Goal: Transaction & Acquisition: Purchase product/service

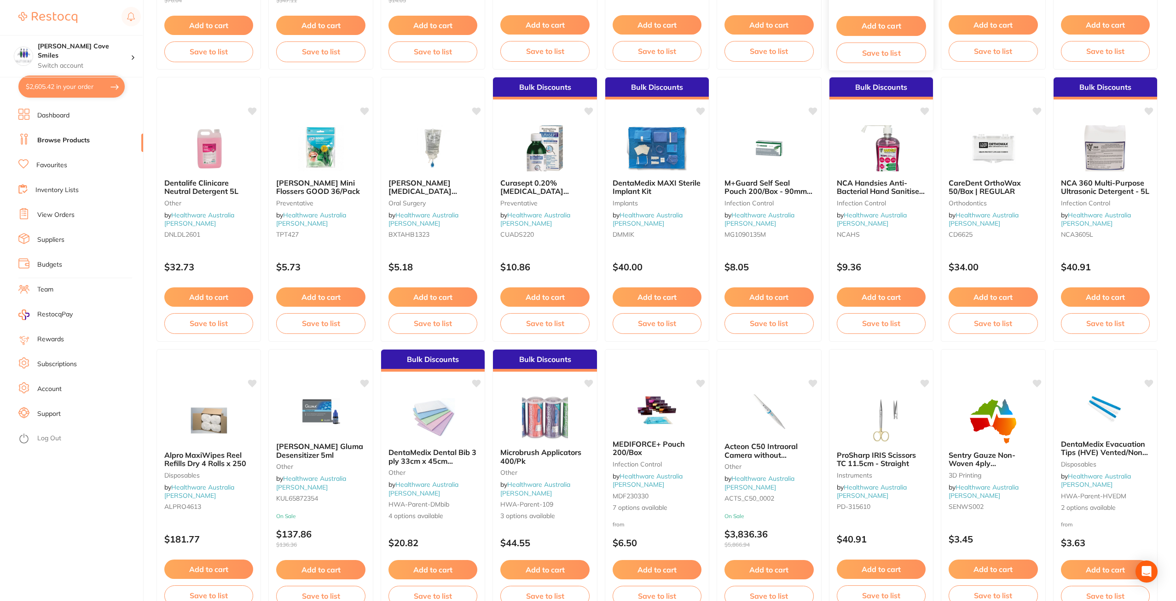
scroll to position [783, 0]
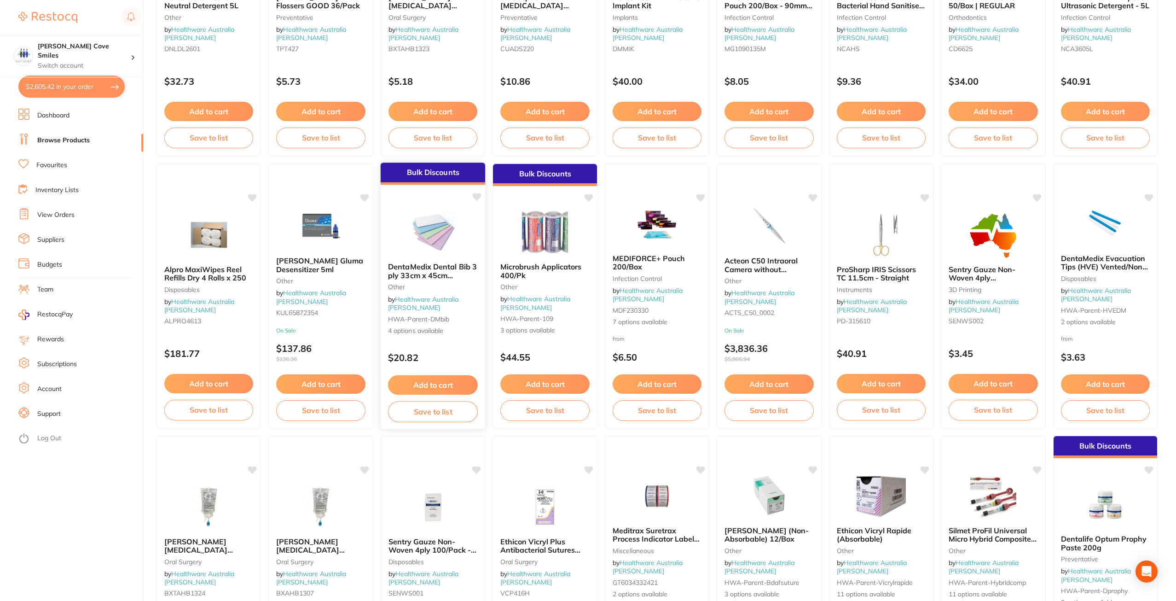
click at [424, 258] on div "DentaMedix Dental Bib 3 ply 33cm x 45cm 500/Carton other by Healthware Australi…" at bounding box center [433, 299] width 105 height 88
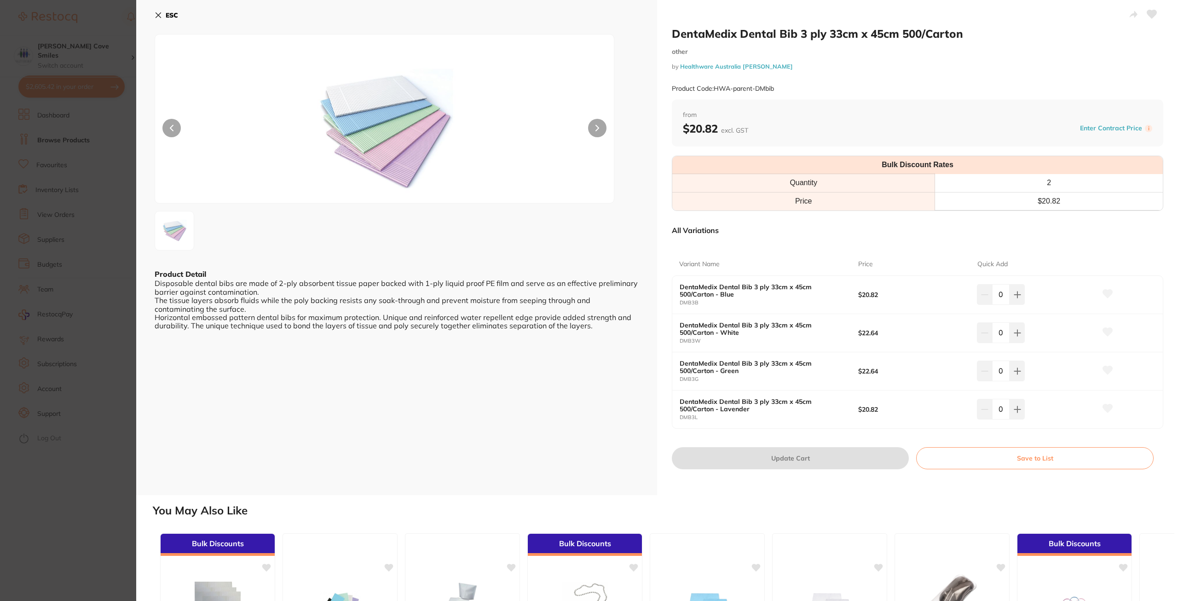
click at [159, 17] on icon at bounding box center [158, 15] width 5 height 5
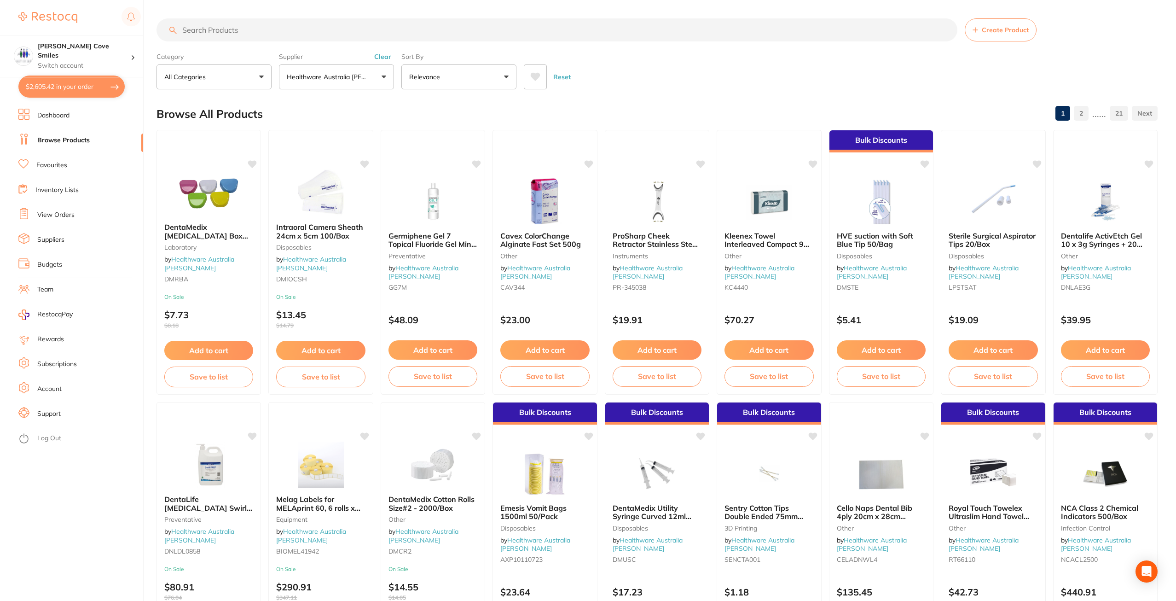
click at [355, 79] on p "Healthware Australia [PERSON_NAME]" at bounding box center [329, 76] width 84 height 9
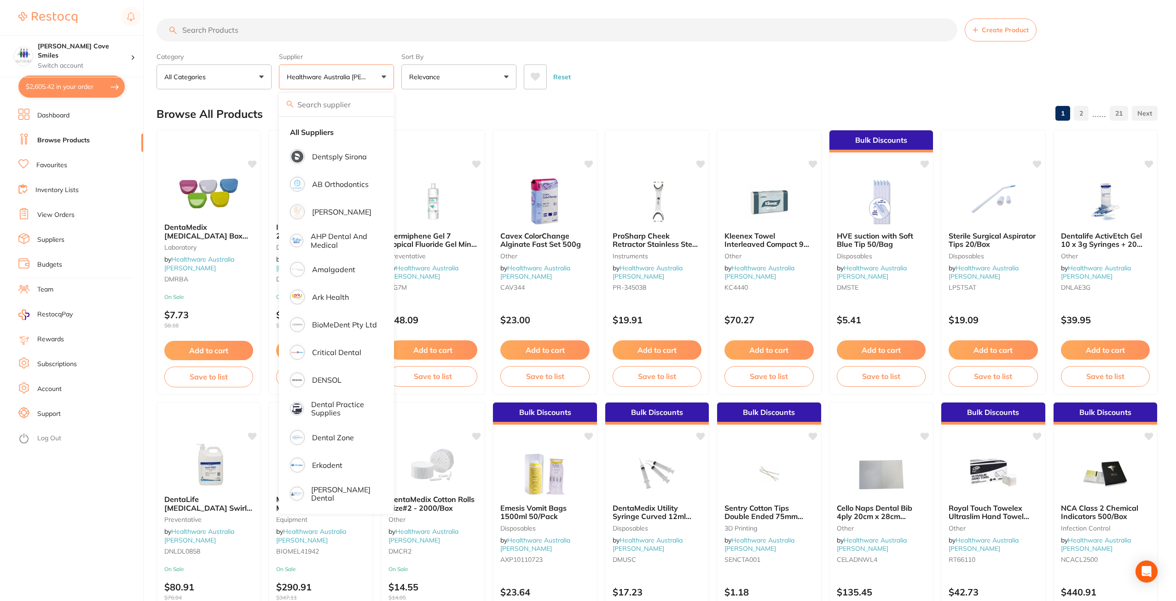
click at [337, 130] on li "All Suppliers" at bounding box center [337, 131] width 108 height 19
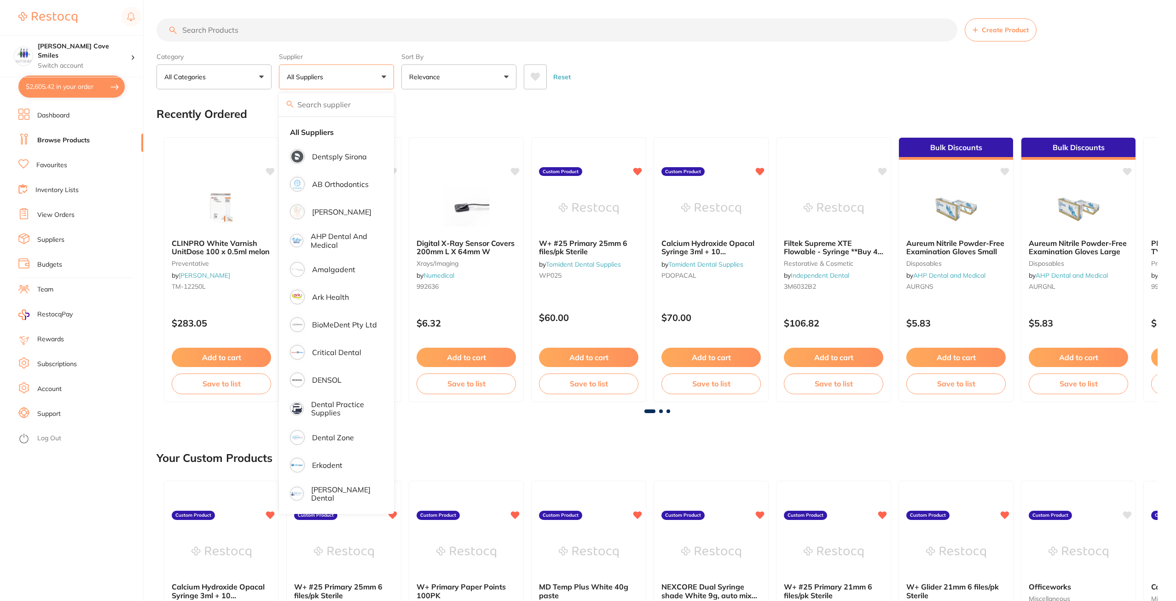
click at [293, 28] on input "search" at bounding box center [557, 29] width 801 height 23
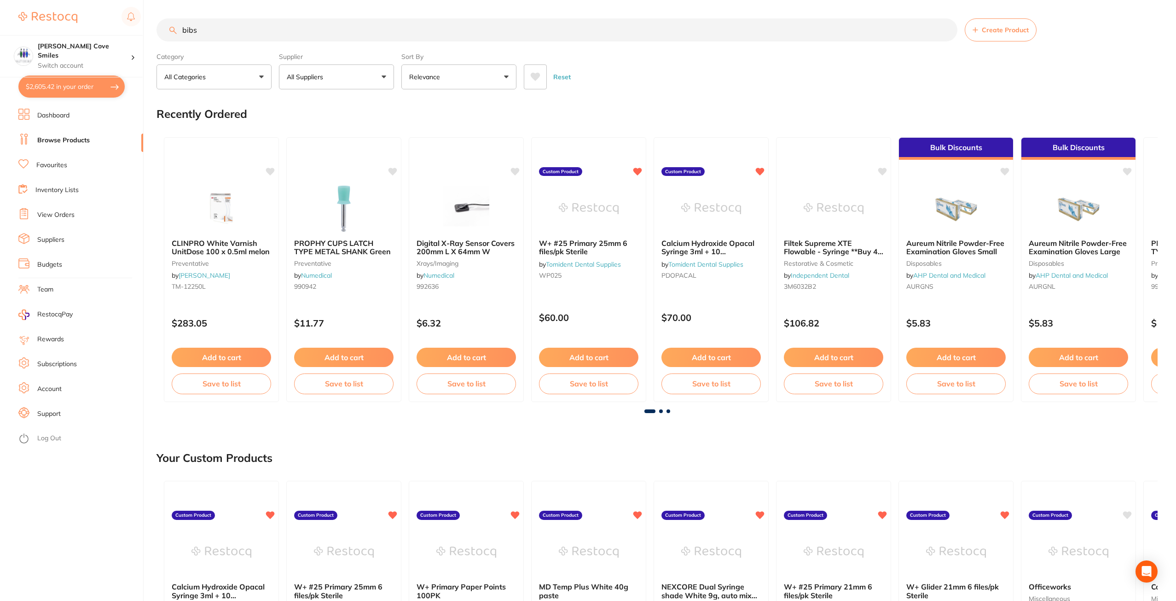
type input "bibs"
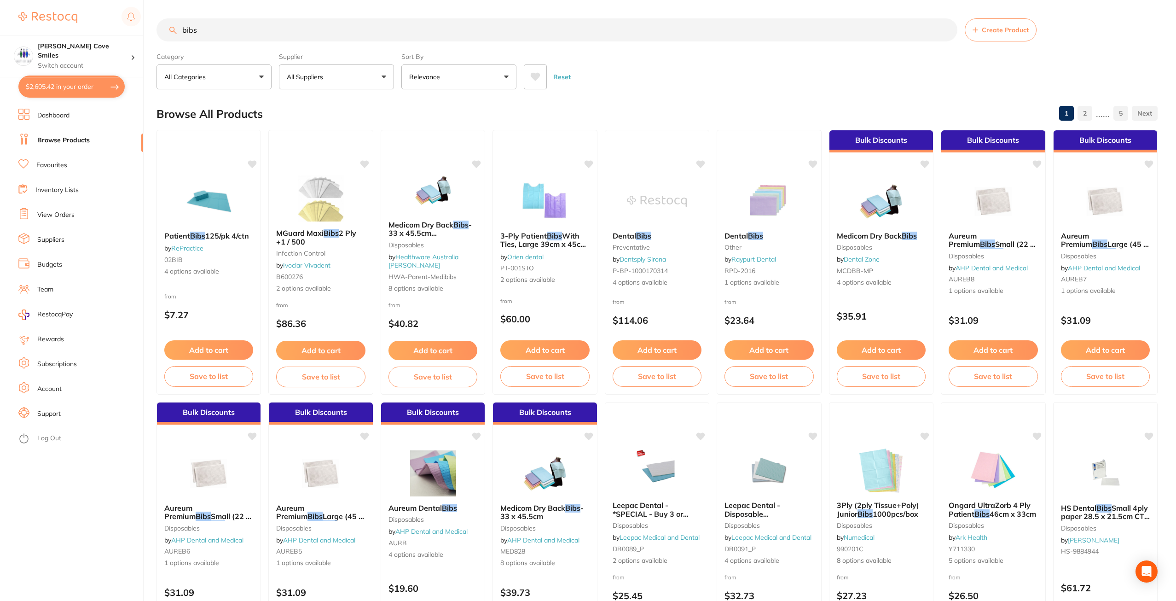
click at [350, 77] on button "All Suppliers" at bounding box center [336, 76] width 115 height 25
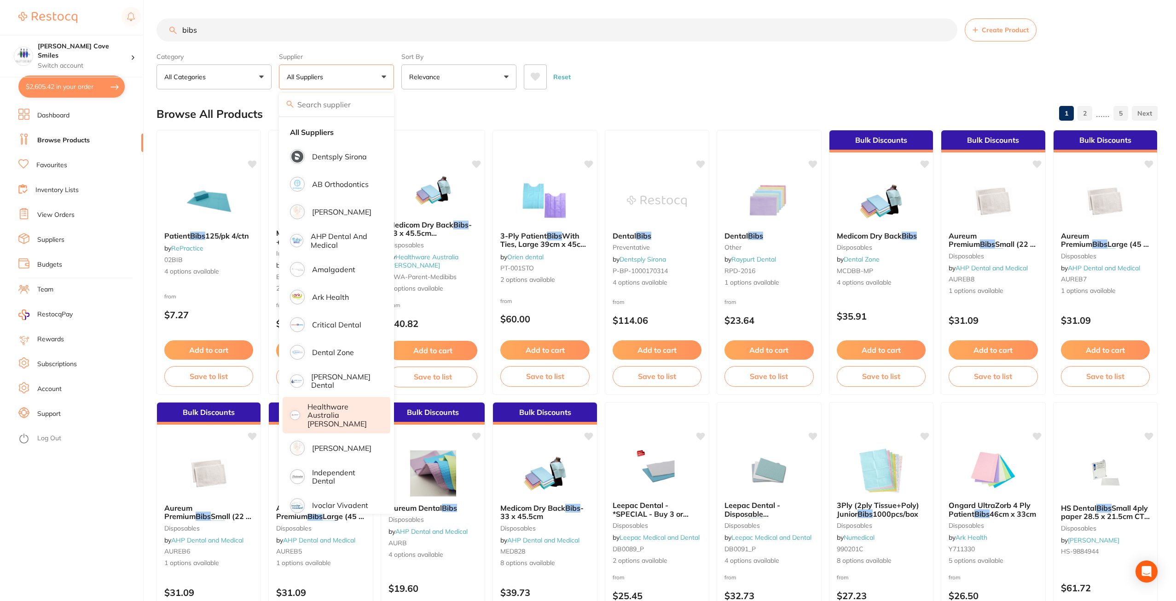
click at [322, 402] on p "Healthware Australia [PERSON_NAME]" at bounding box center [343, 414] width 70 height 25
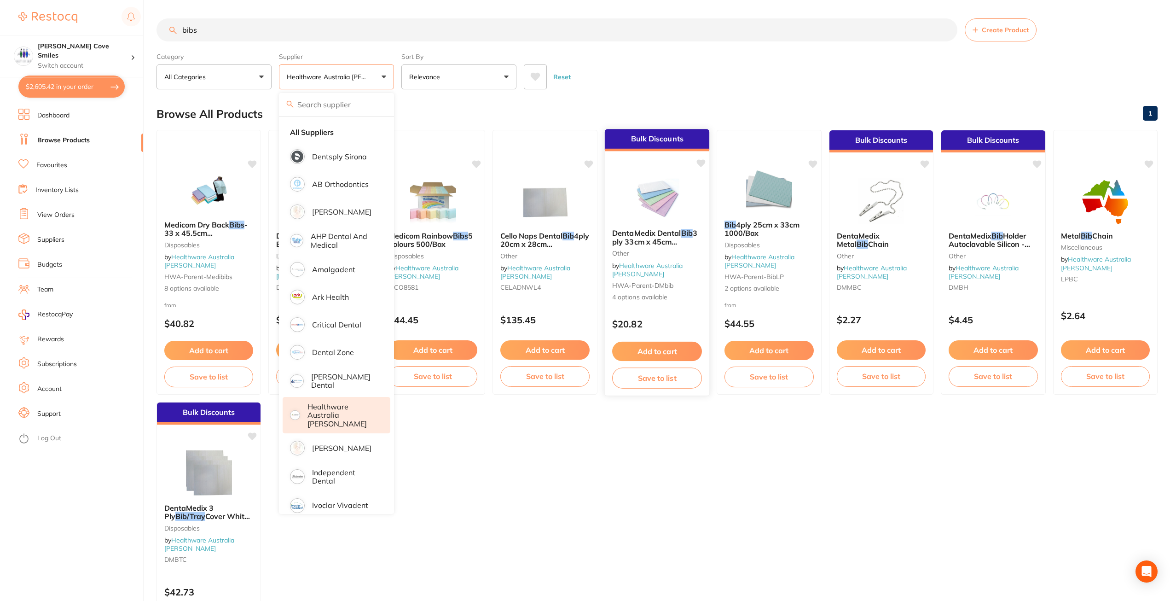
click at [658, 232] on span "DentaMedix Dental" at bounding box center [646, 232] width 69 height 9
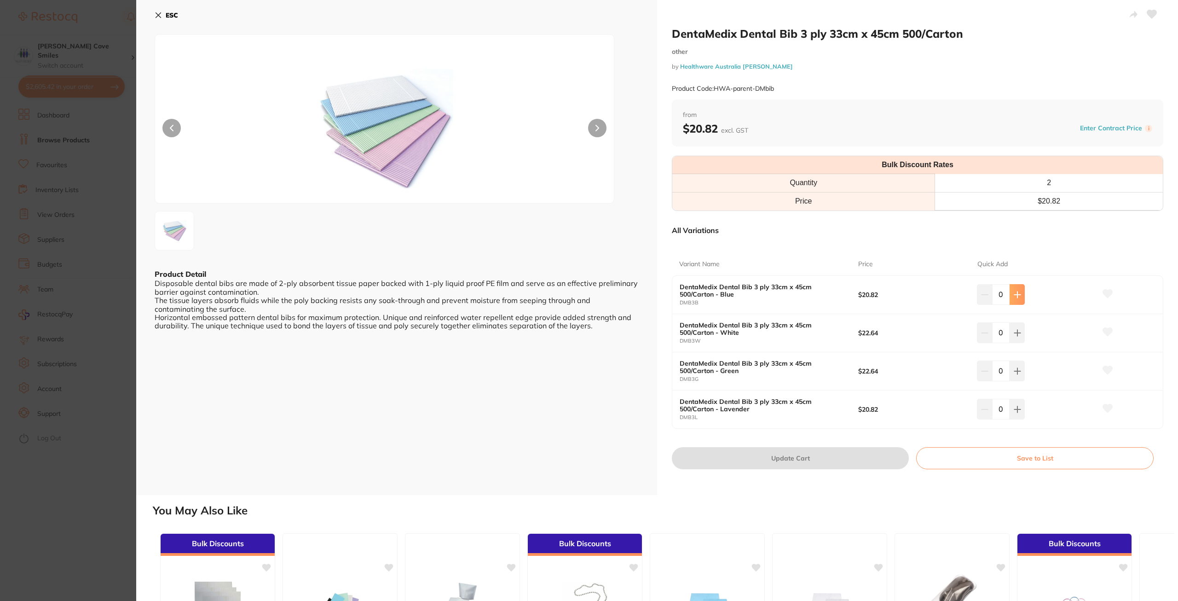
click at [1014, 294] on icon at bounding box center [1017, 294] width 7 height 7
type input "1"
click at [1018, 413] on button at bounding box center [1017, 409] width 15 height 20
type input "1"
drag, startPoint x: 813, startPoint y: 458, endPoint x: 247, endPoint y: 95, distance: 672.1
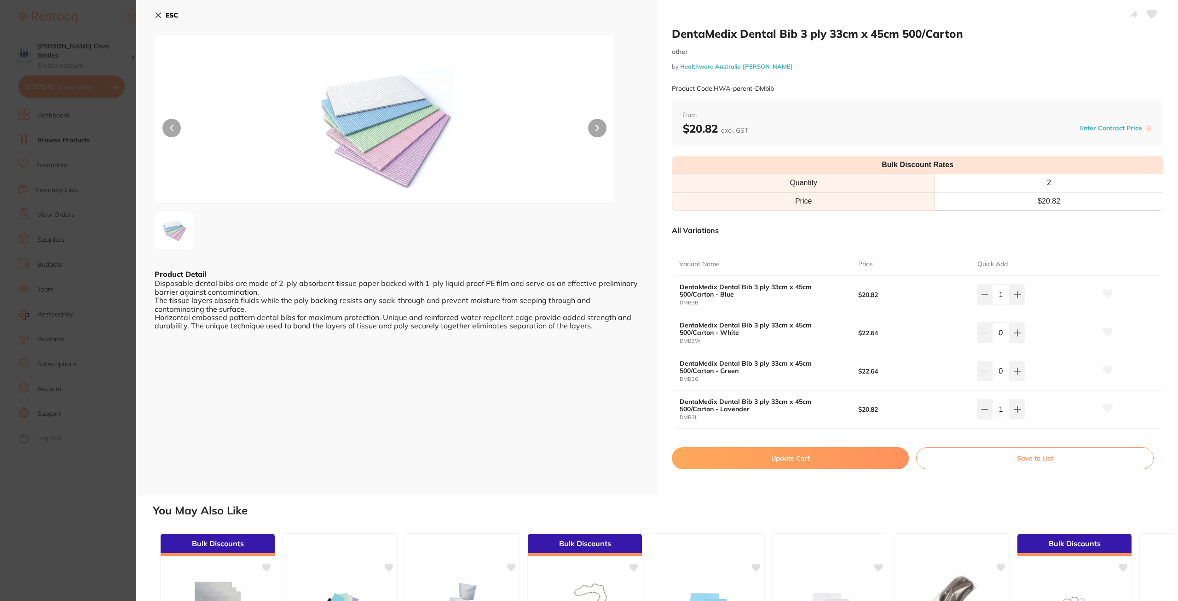
click at [813, 458] on button "Update Cart" at bounding box center [790, 458] width 237 height 22
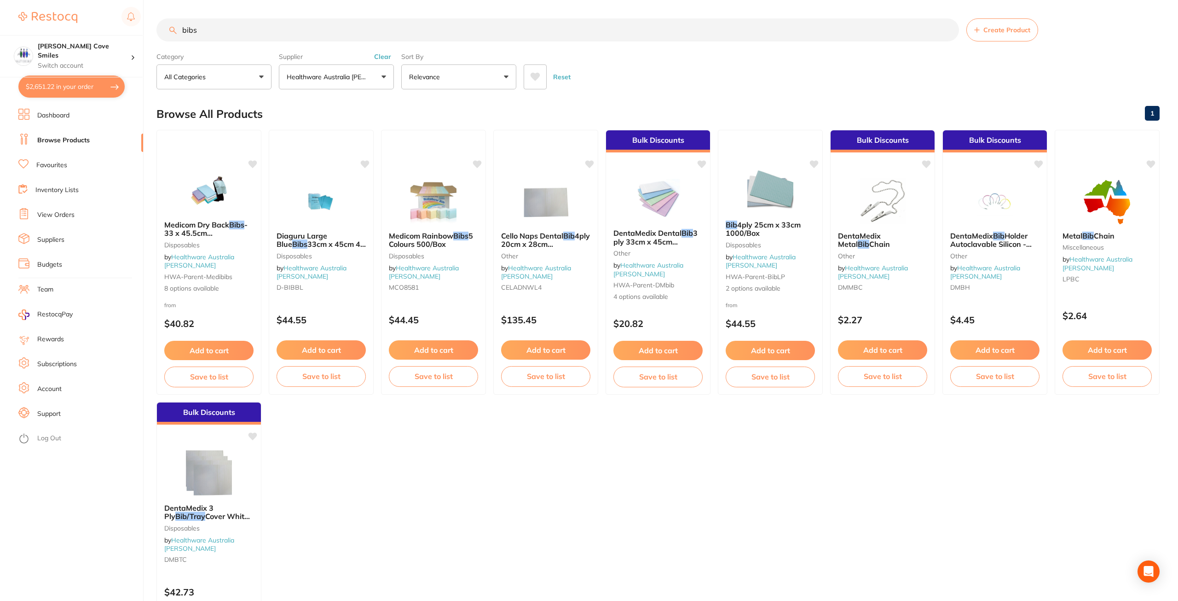
checkbox input "false"
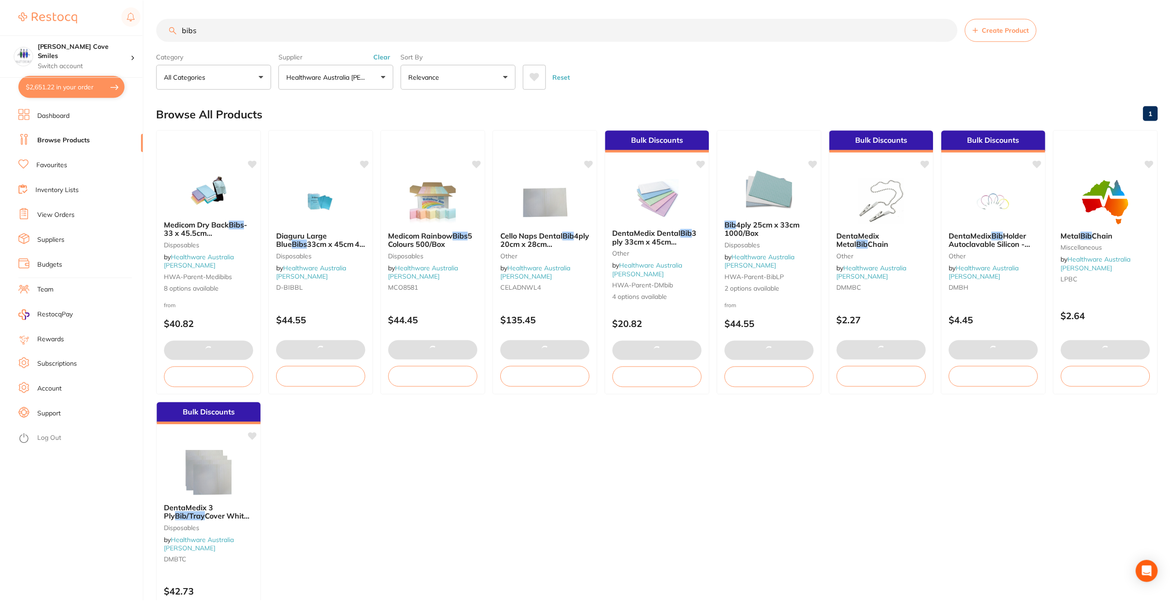
scroll to position [0, 0]
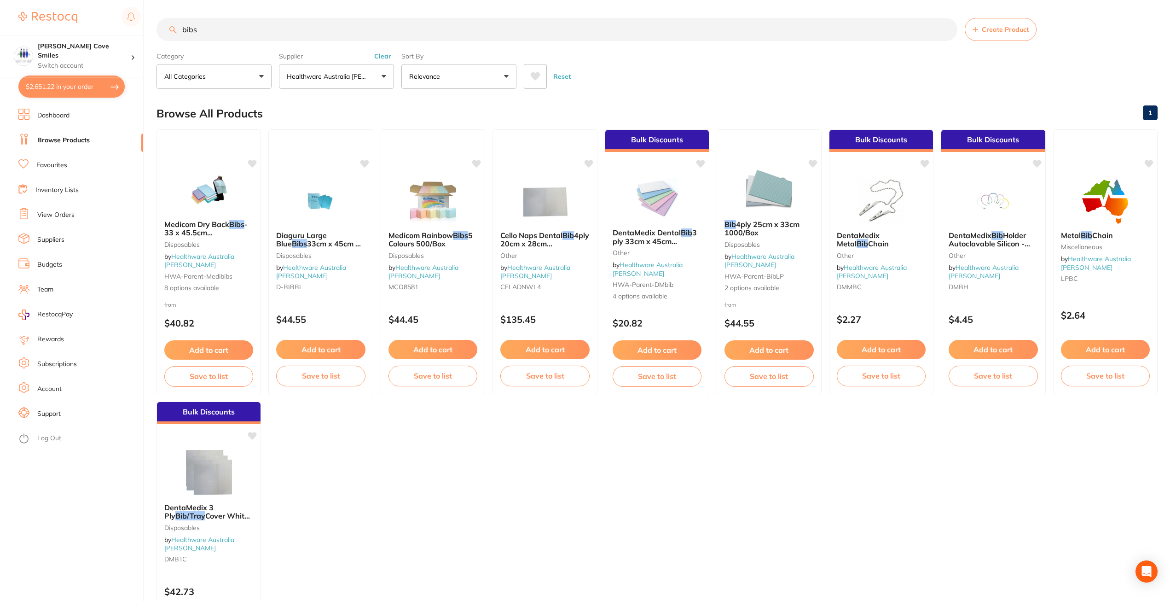
click at [77, 80] on button "$2,651.22 in your order" at bounding box center [71, 86] width 106 height 22
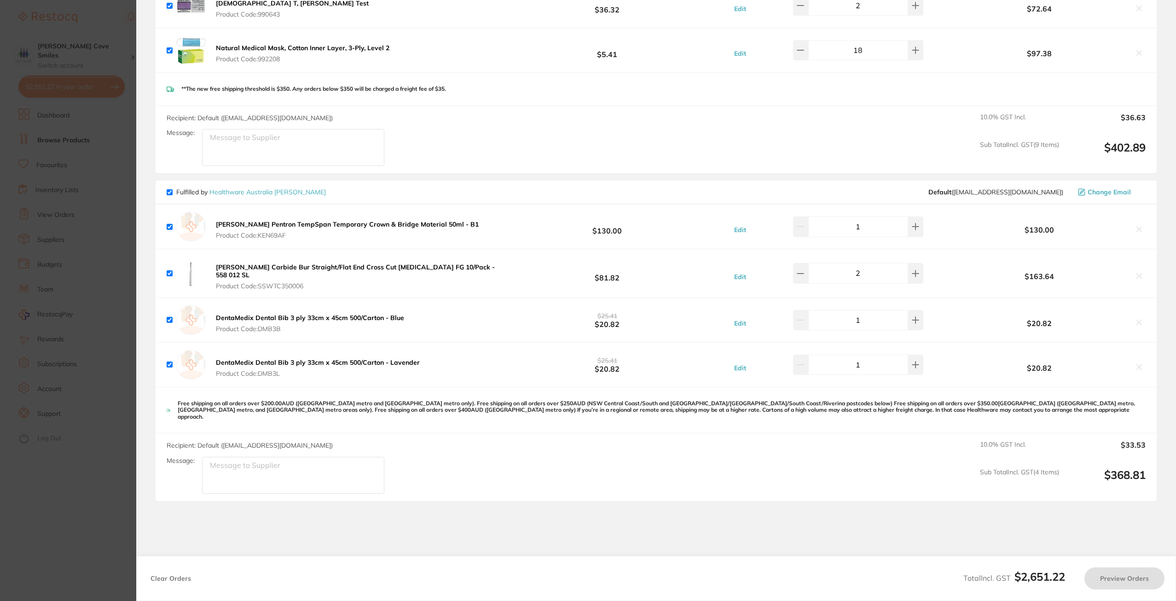
checkbox input "true"
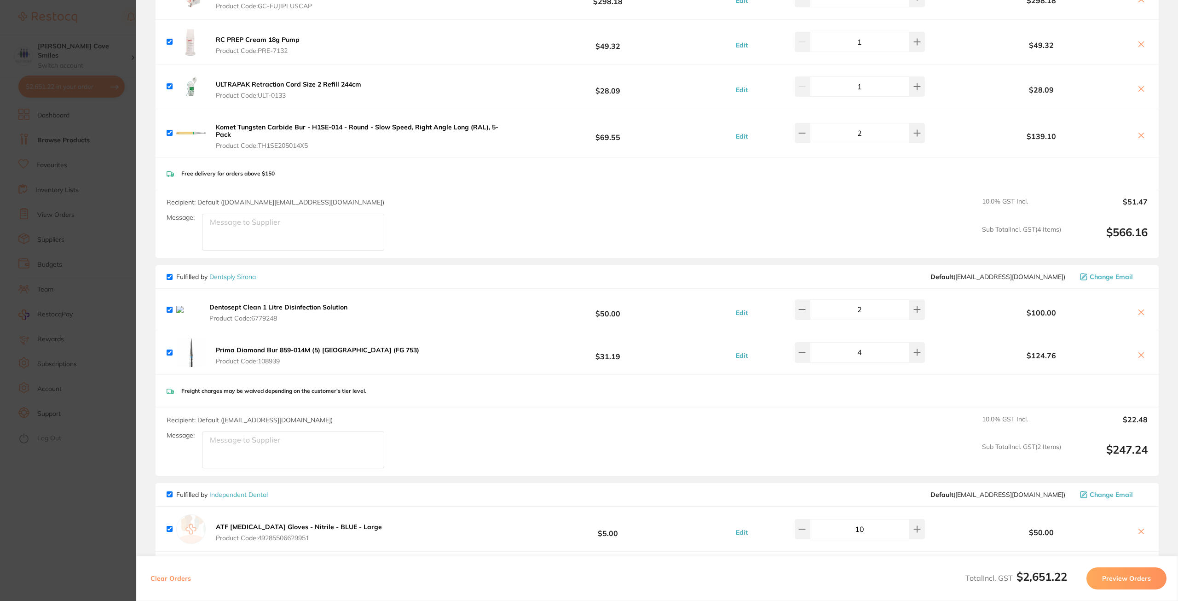
scroll to position [0, 0]
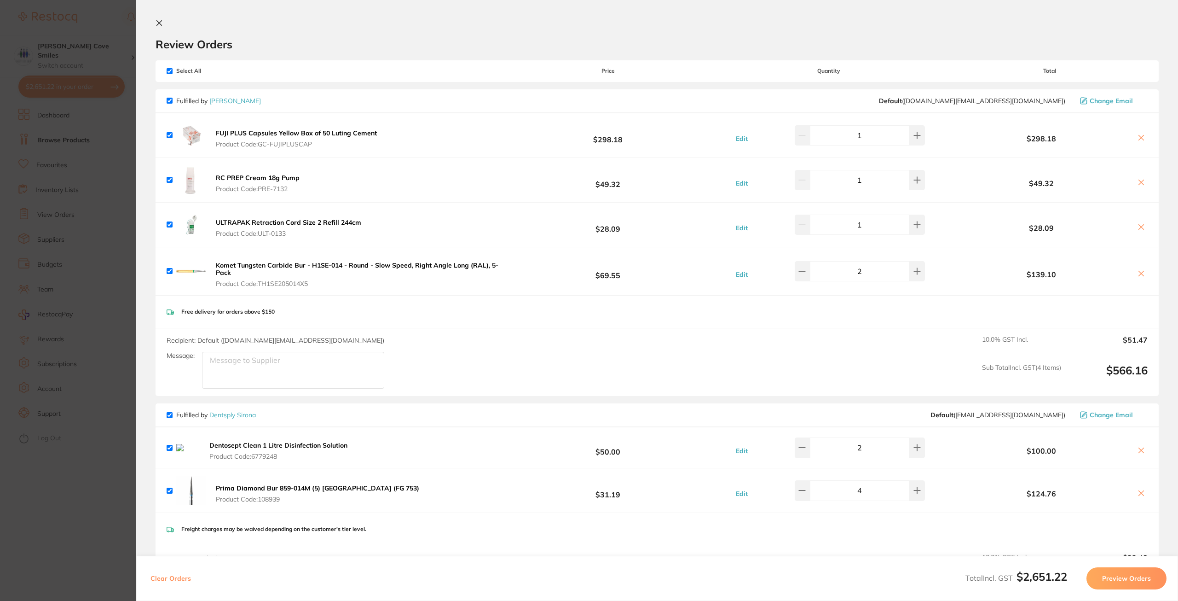
click at [153, 27] on section "Review Orders Your orders are being processed and we will notify you once we ha…" at bounding box center [657, 300] width 1042 height 601
click at [159, 22] on icon at bounding box center [159, 22] width 7 height 7
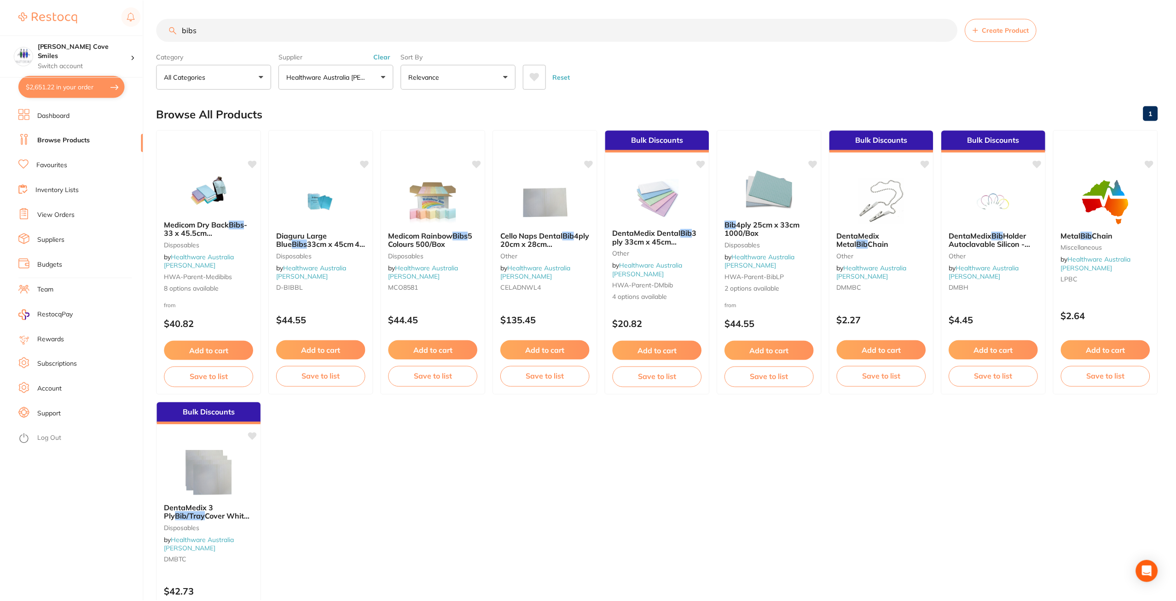
scroll to position [0, 0]
